Goal: Use online tool/utility: Utilize a website feature to perform a specific function

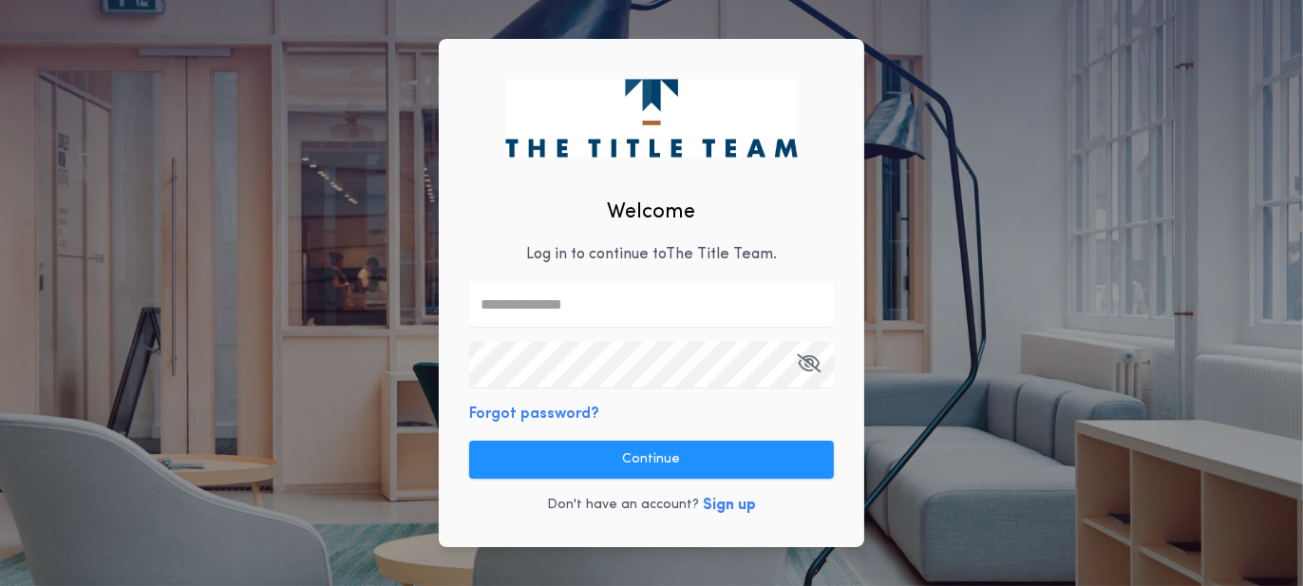
click at [543, 297] on input "text" at bounding box center [651, 304] width 365 height 46
type input "**********"
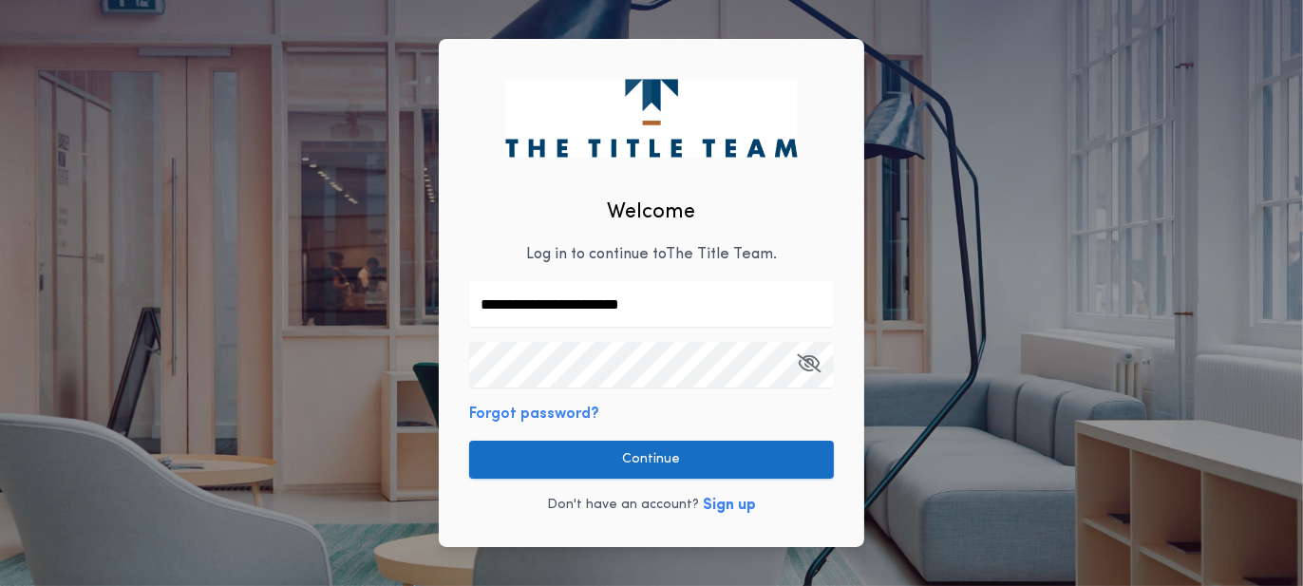
click at [691, 461] on button "Continue" at bounding box center [651, 460] width 365 height 38
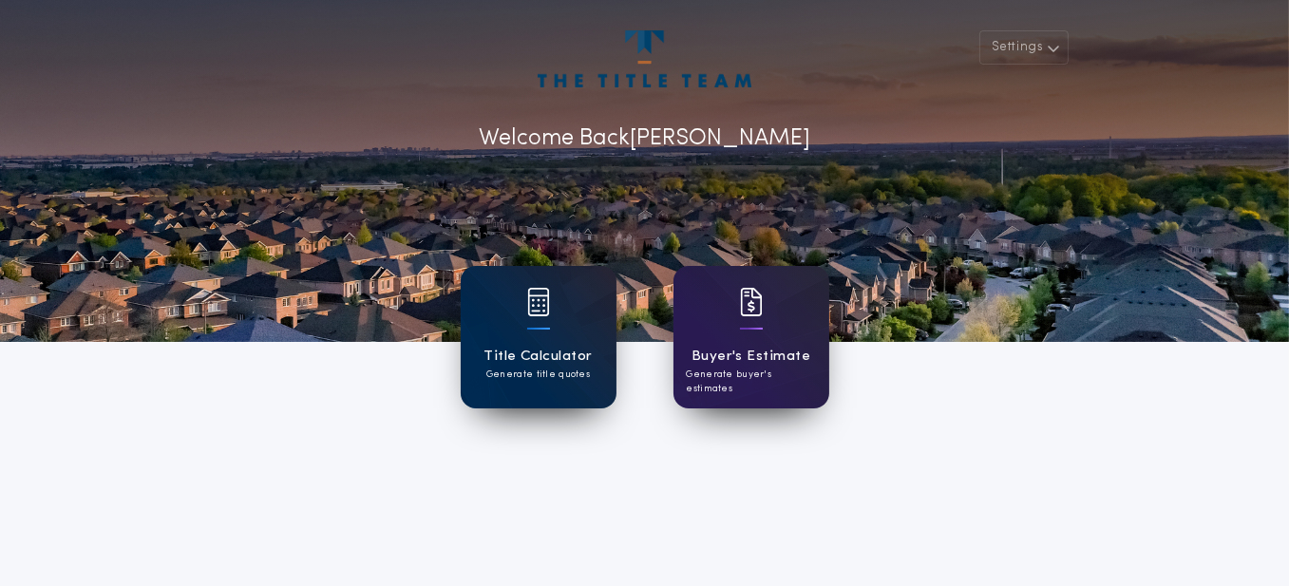
click at [546, 316] on div at bounding box center [538, 314] width 23 height 53
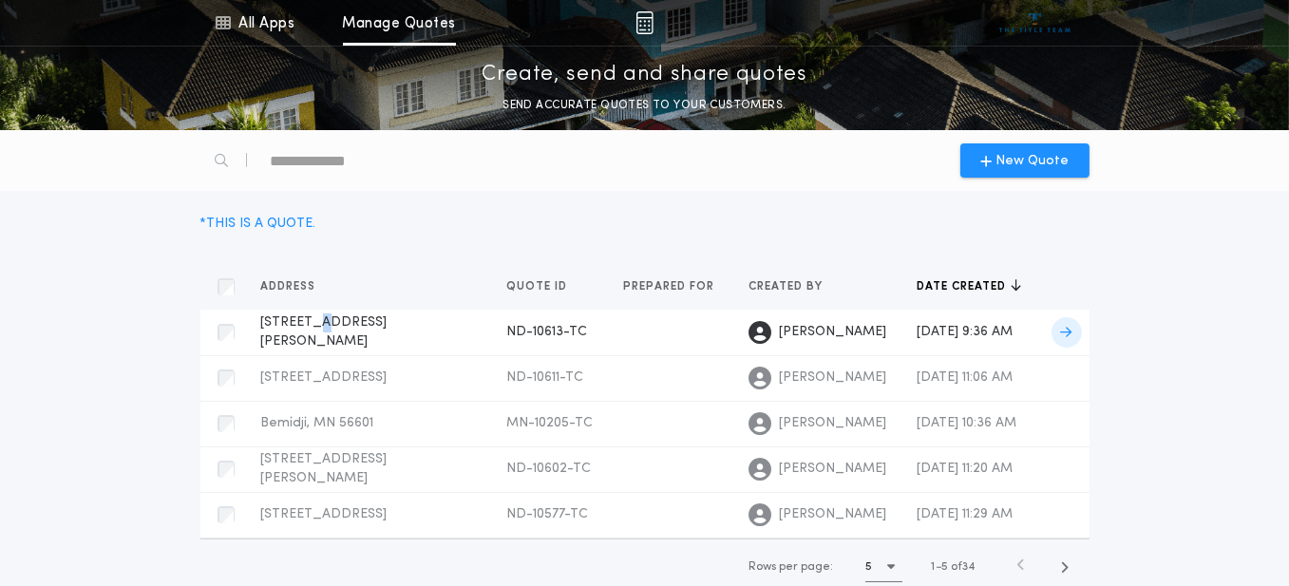
click at [312, 317] on span "[STREET_ADDRESS][PERSON_NAME]" at bounding box center [324, 331] width 126 height 33
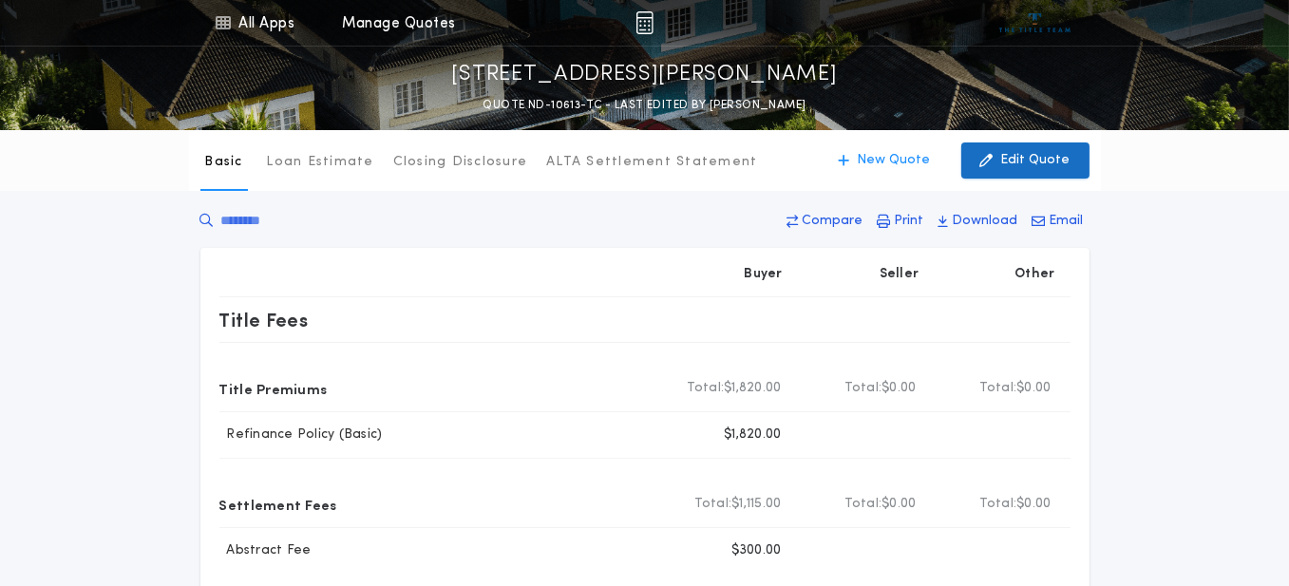
click at [1037, 155] on p "Edit Quote" at bounding box center [1035, 160] width 69 height 19
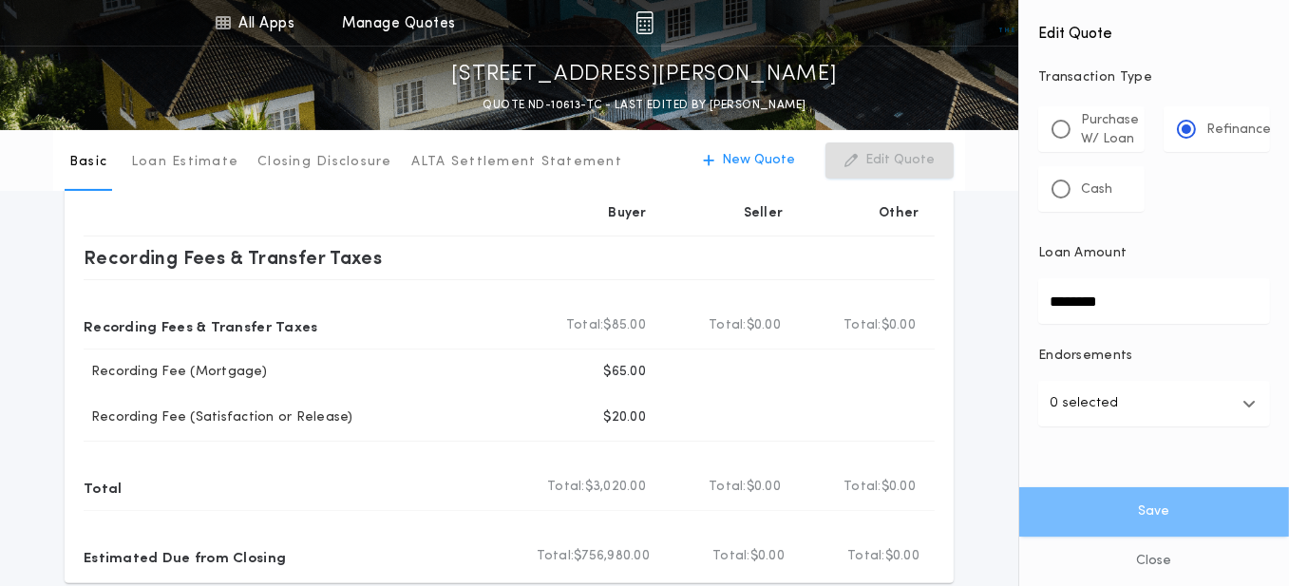
scroll to position [665, 0]
